Goal: Task Accomplishment & Management: Manage account settings

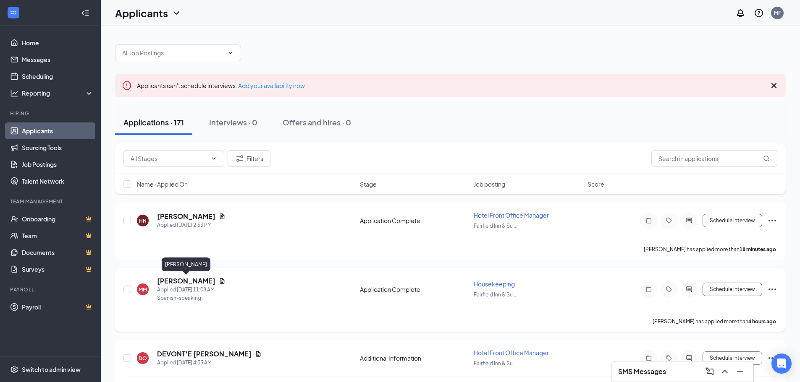
click at [196, 279] on h5 "[PERSON_NAME]" at bounding box center [186, 281] width 58 height 9
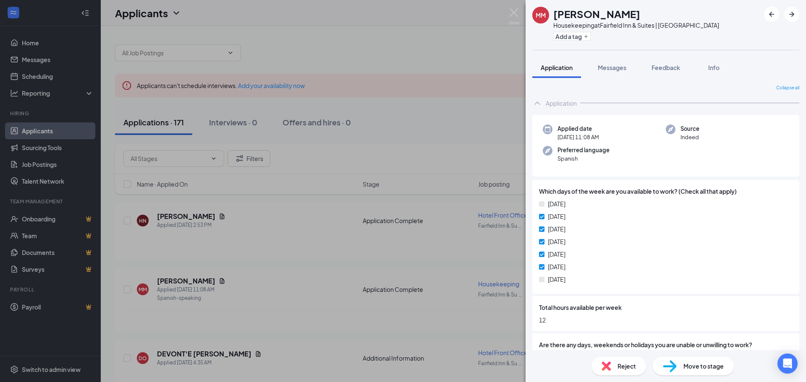
click at [631, 364] on span "Reject" at bounding box center [627, 366] width 18 height 9
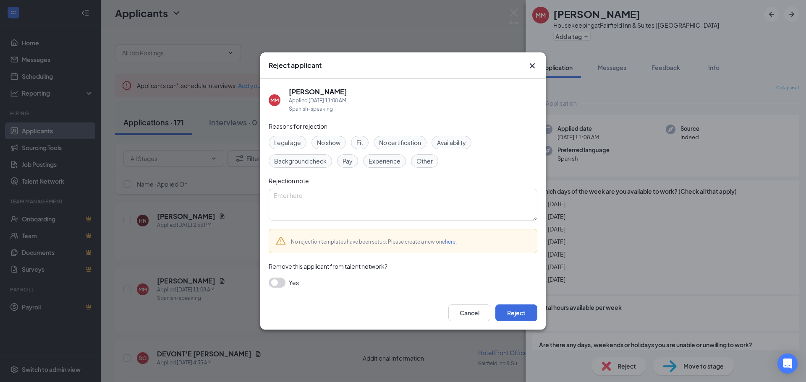
click at [448, 144] on span "Availability" at bounding box center [451, 142] width 29 height 9
click at [402, 198] on textarea at bounding box center [403, 205] width 269 height 32
type textarea "Not available weekends"
click at [529, 304] on div "Cancel Reject" at bounding box center [402, 313] width 285 height 34
click at [527, 315] on button "Reject" at bounding box center [516, 313] width 42 height 17
